Goal: Task Accomplishment & Management: Manage account settings

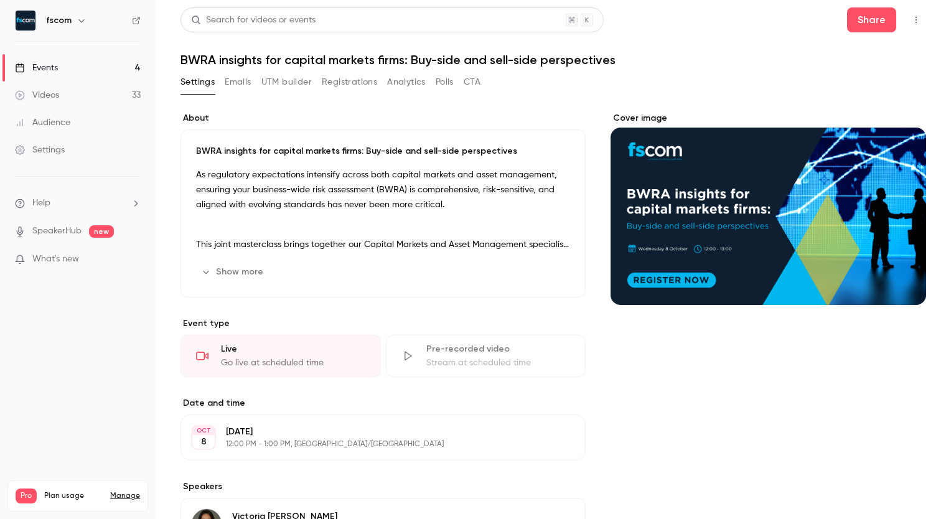
click at [911, 22] on icon "button" at bounding box center [916, 20] width 10 height 9
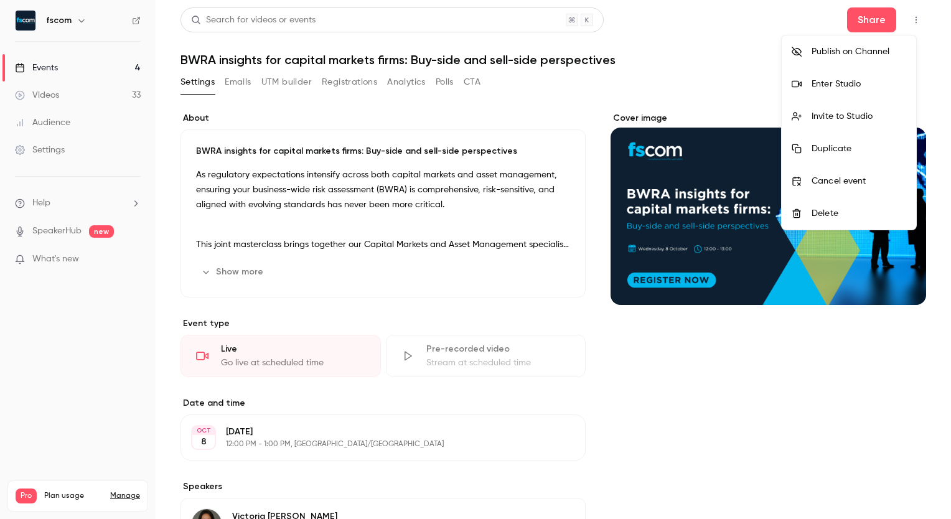
click at [855, 88] on div "Enter Studio" at bounding box center [859, 84] width 95 height 12
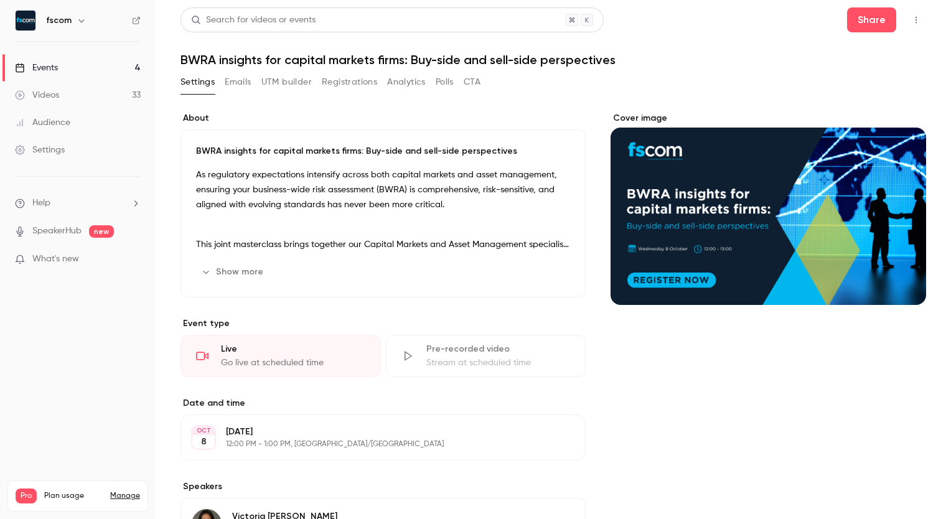
click at [342, 83] on button "Registrations" at bounding box center [349, 82] width 55 height 20
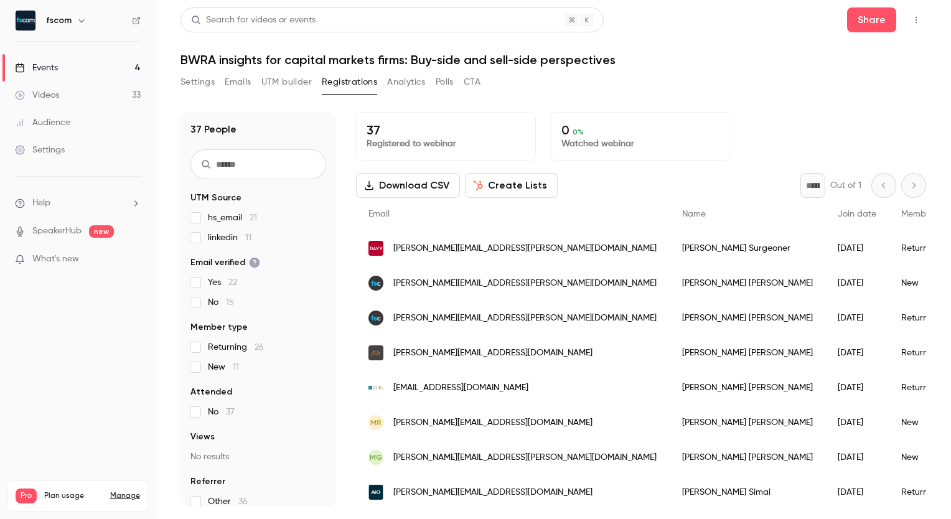
click at [268, 159] on input "text" at bounding box center [259, 164] width 136 height 30
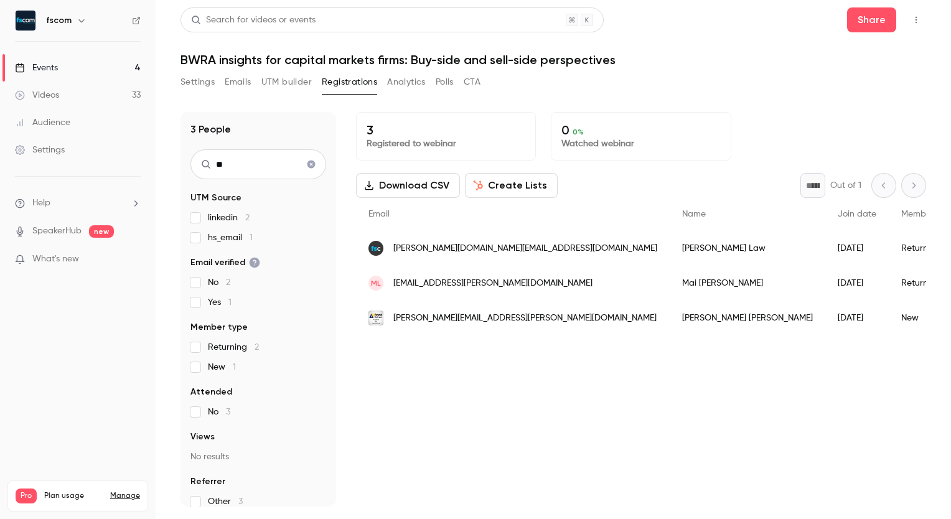
type input "*"
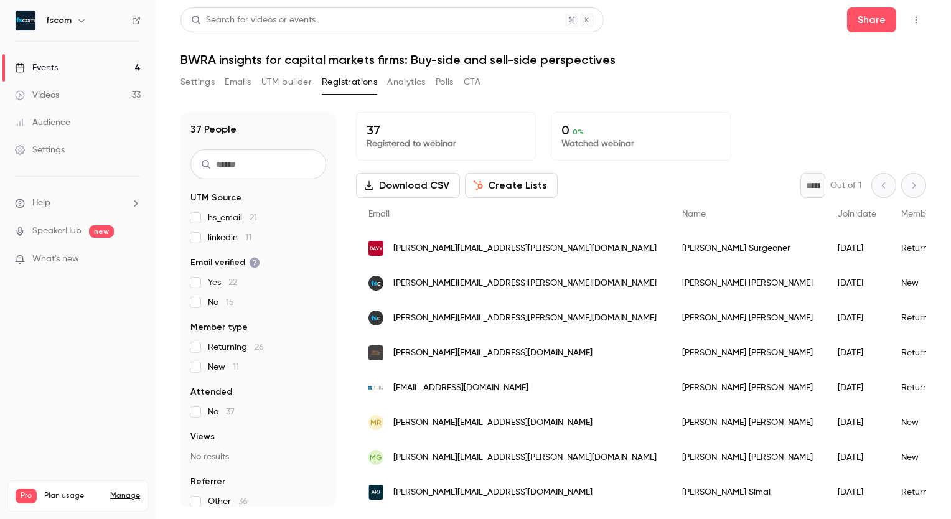
type input "*"
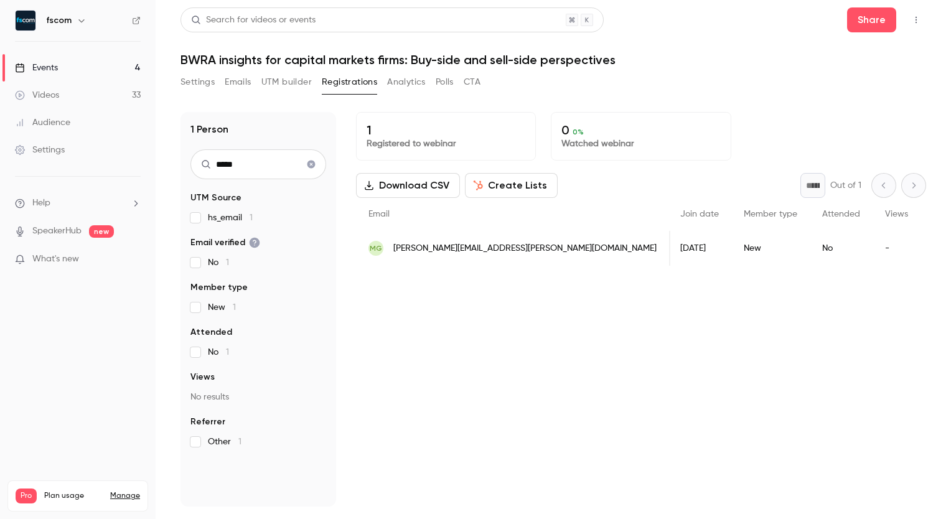
scroll to position [0, 181]
type input "*****"
click at [311, 163] on icon "Clear search" at bounding box center [311, 164] width 10 height 9
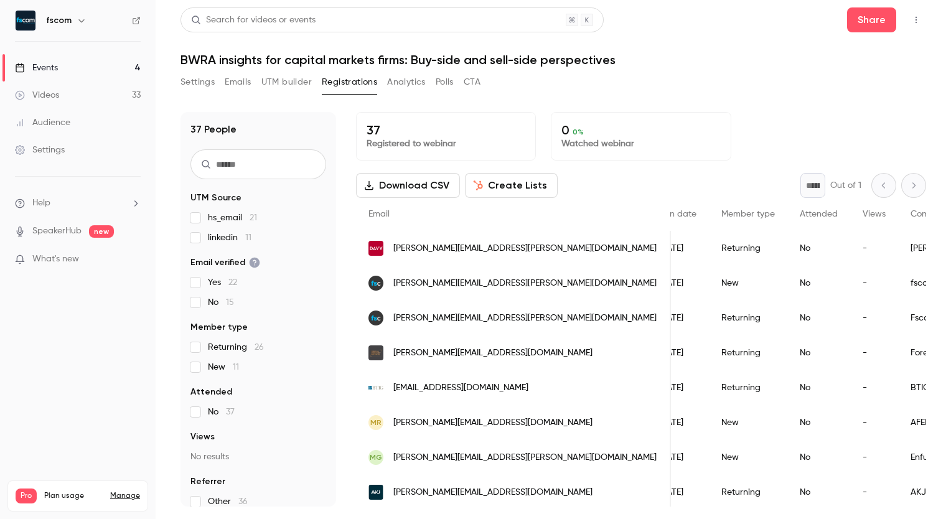
click at [263, 164] on input "text" at bounding box center [259, 164] width 136 height 30
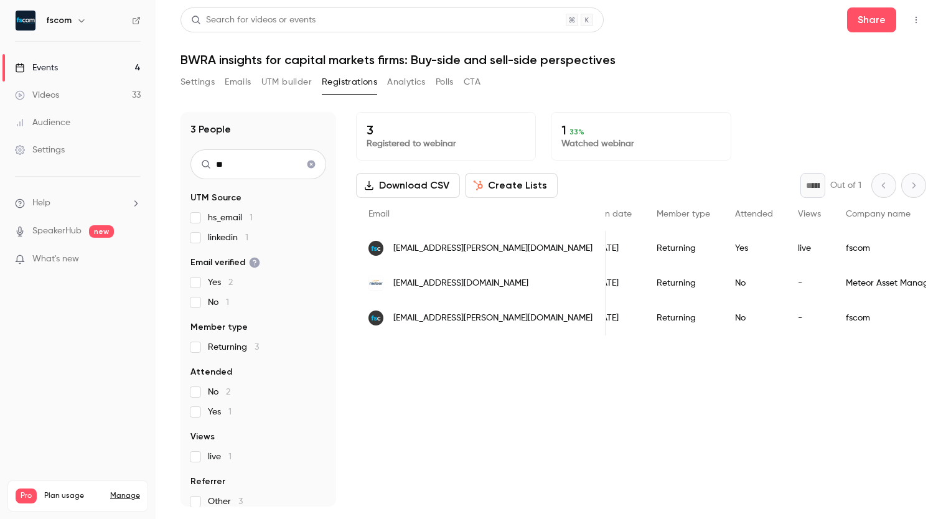
type input "**"
click at [308, 164] on icon "Clear search" at bounding box center [312, 165] width 8 height 8
